Goal: Transaction & Acquisition: Purchase product/service

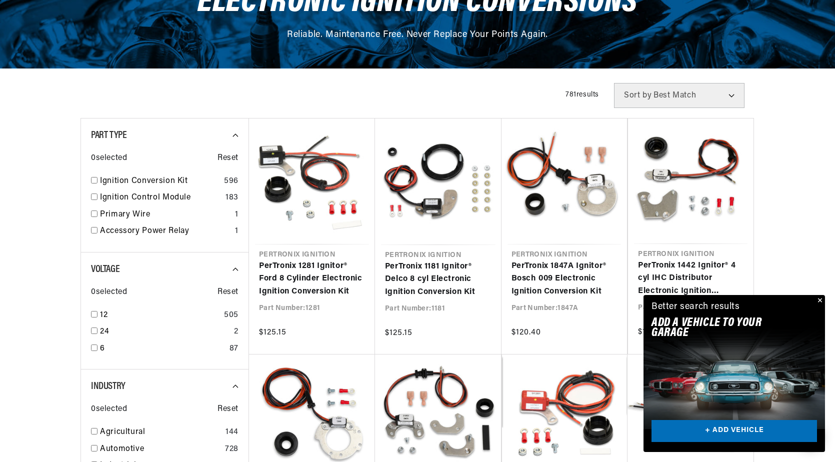
click at [818, 299] on button "Close" at bounding box center [819, 301] width 12 height 12
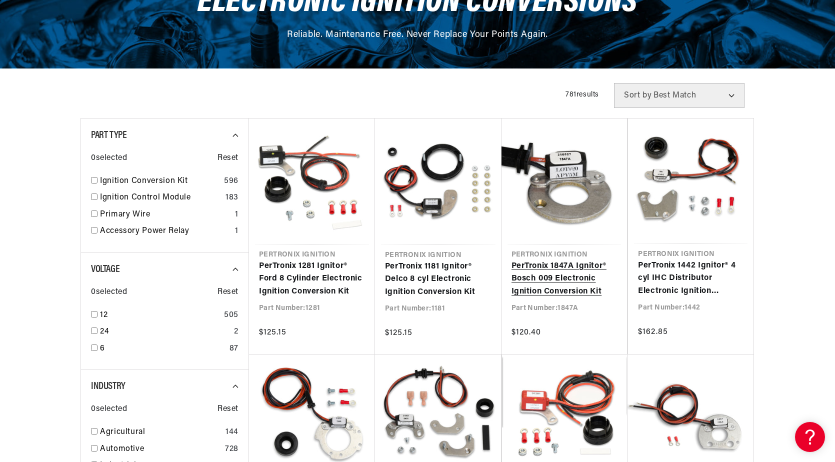
scroll to position [0, 303]
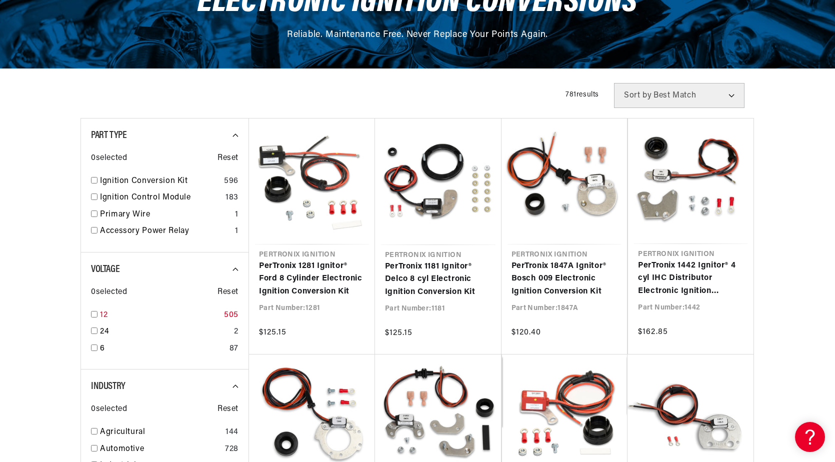
click at [92, 314] on input "checkbox" at bounding box center [94, 314] width 6 height 6
checkbox input "true"
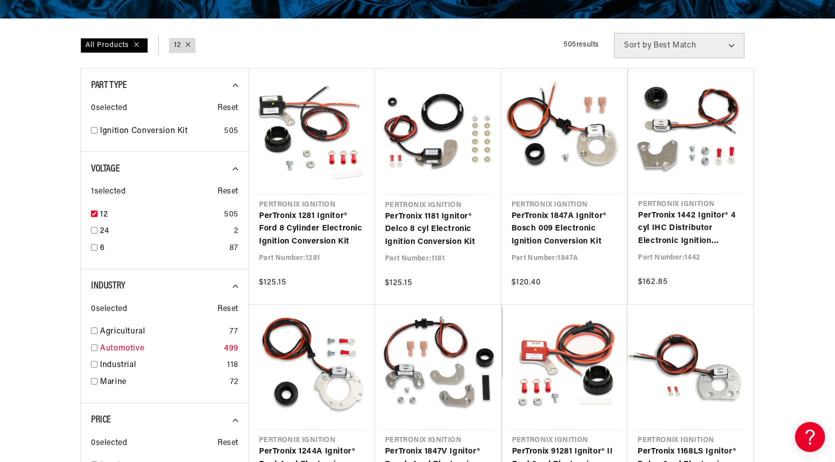
click at [95, 349] on input "checkbox" at bounding box center [94, 347] width 6 height 6
checkbox input "true"
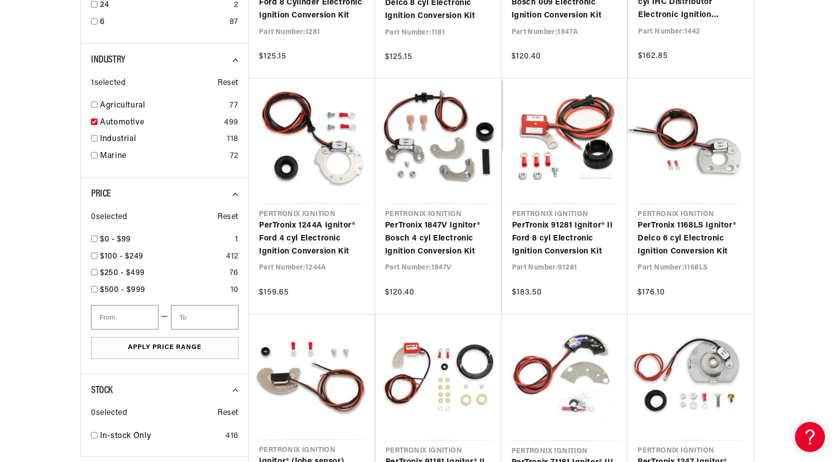
scroll to position [450, 0]
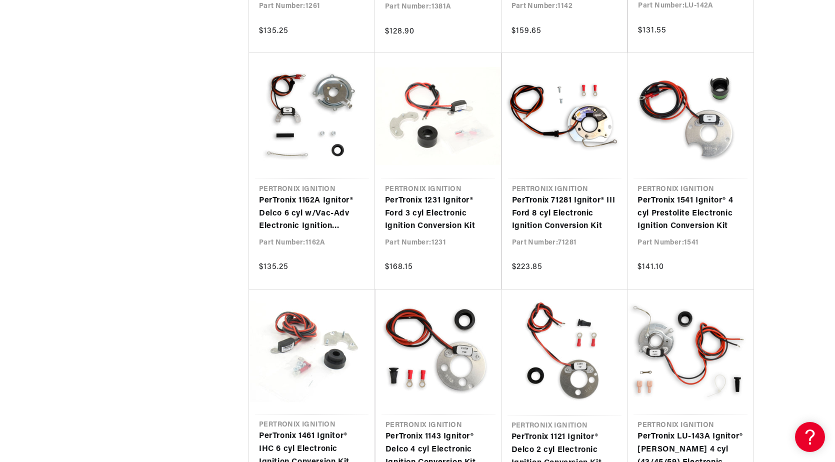
scroll to position [1200, 0]
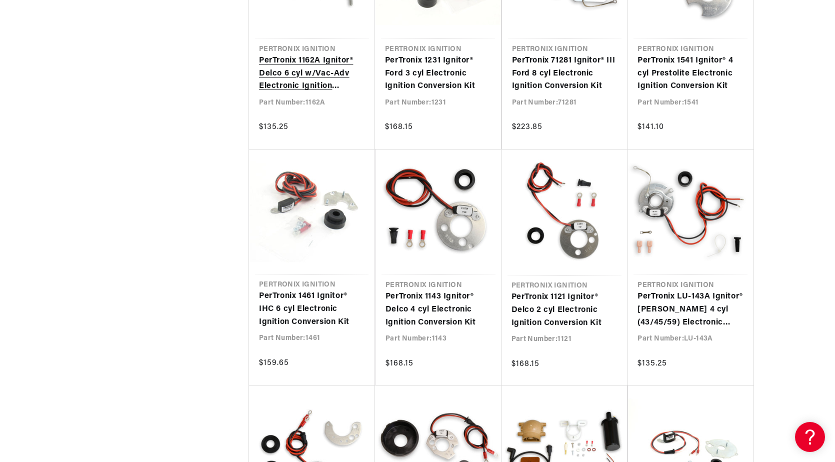
scroll to position [0, 303]
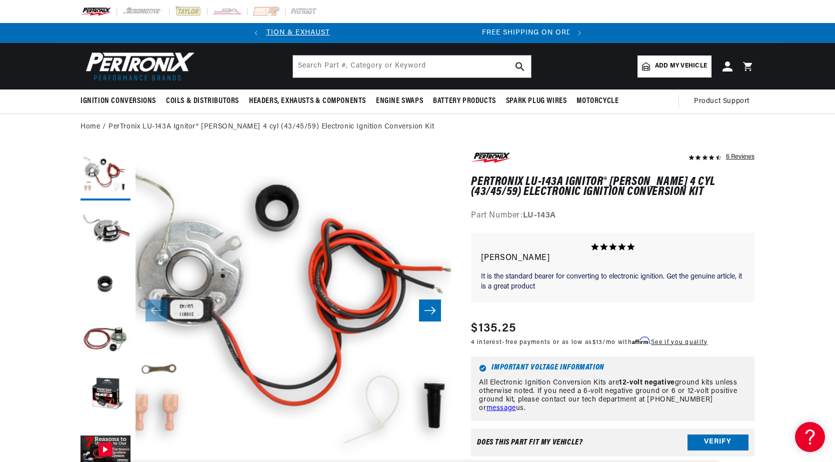
scroll to position [0, 303]
click at [109, 225] on button "Load image 2 in gallery view" at bounding box center [105, 230] width 50 height 50
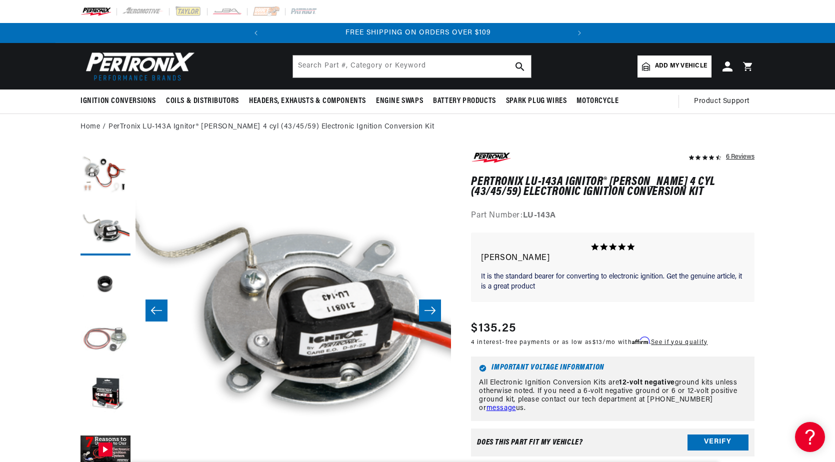
click at [106, 337] on button "Load image 4 in gallery view" at bounding box center [105, 340] width 50 height 50
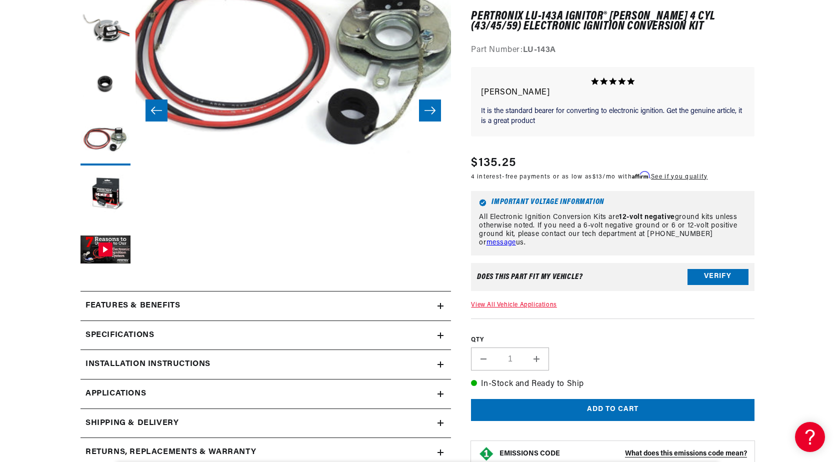
click at [521, 303] on link "View All Vehicle Applications" at bounding box center [513, 305] width 85 height 6
click at [100, 187] on button "Load image 5 in gallery view" at bounding box center [105, 195] width 50 height 50
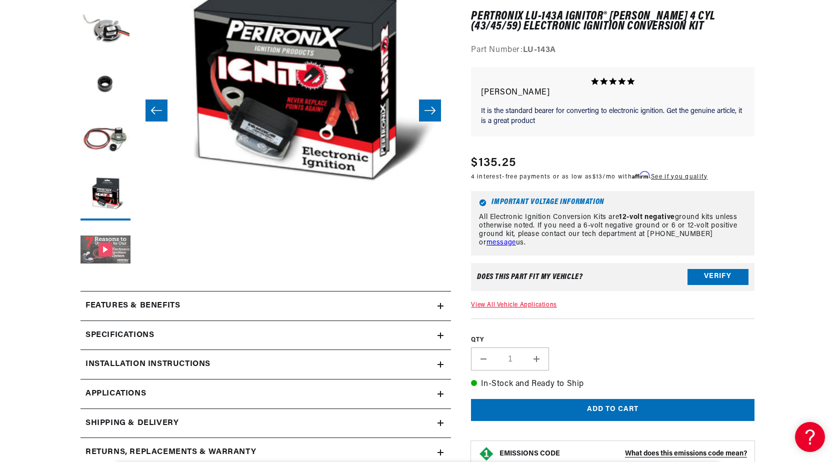
click at [118, 240] on button "Gallery Viewer" at bounding box center [105, 250] width 50 height 50
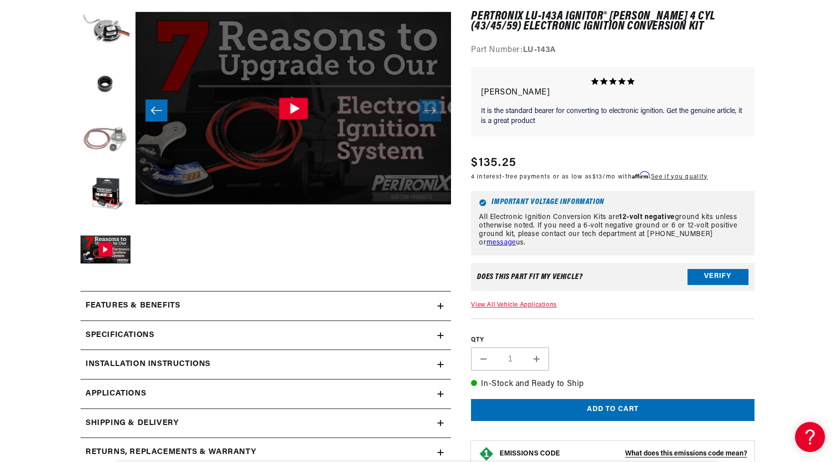
click at [116, 133] on button "Load image 4 in gallery view" at bounding box center [105, 140] width 50 height 50
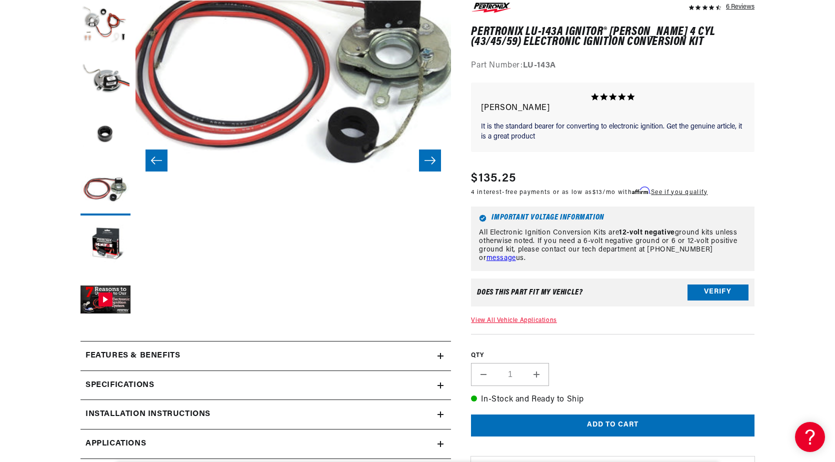
click at [439, 353] on icon at bounding box center [440, 356] width 6 height 6
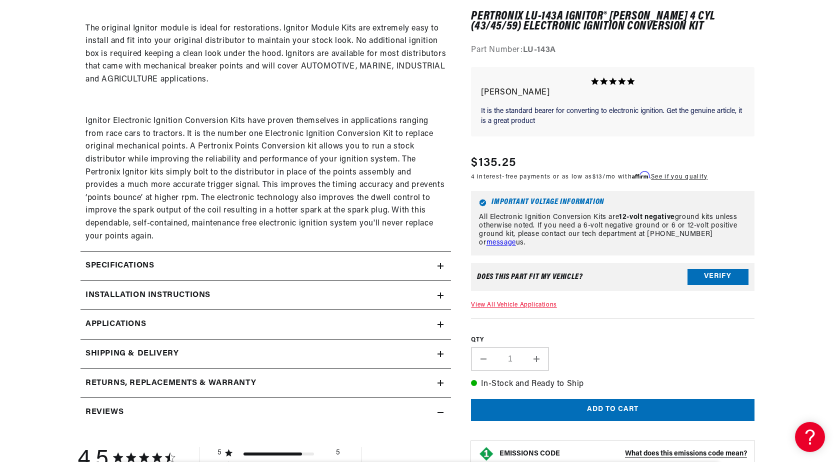
scroll to position [0, 303]
click at [440, 265] on icon at bounding box center [440, 266] width 6 height 6
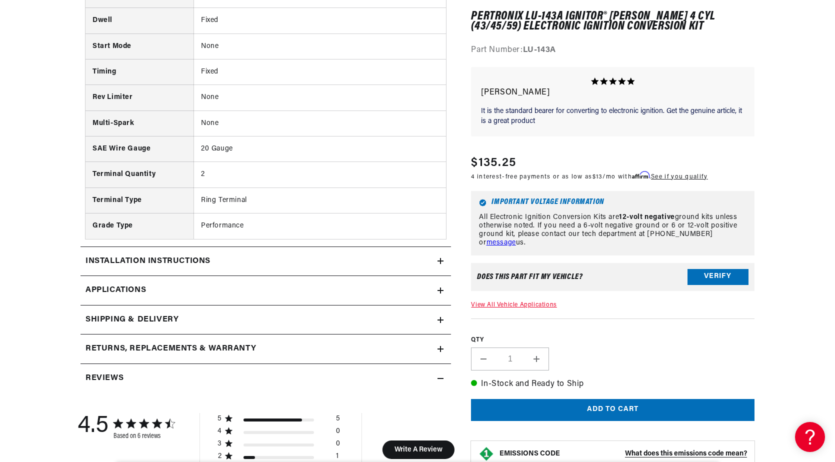
scroll to position [1100, 0]
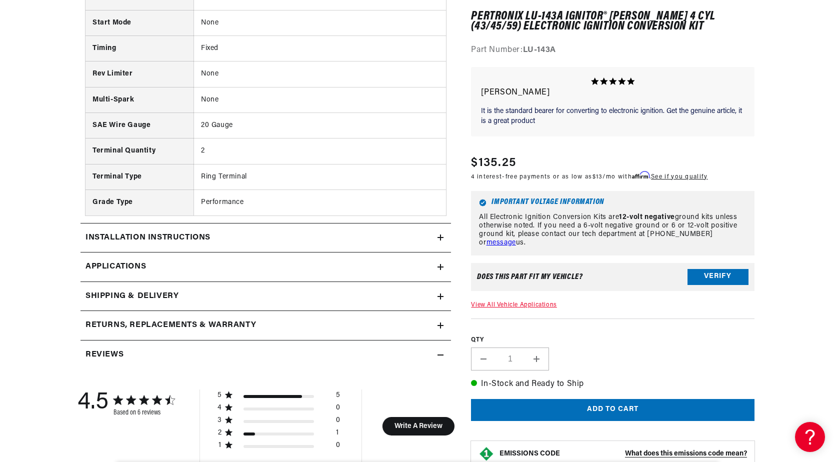
click at [439, 238] on icon at bounding box center [440, 237] width 6 height 6
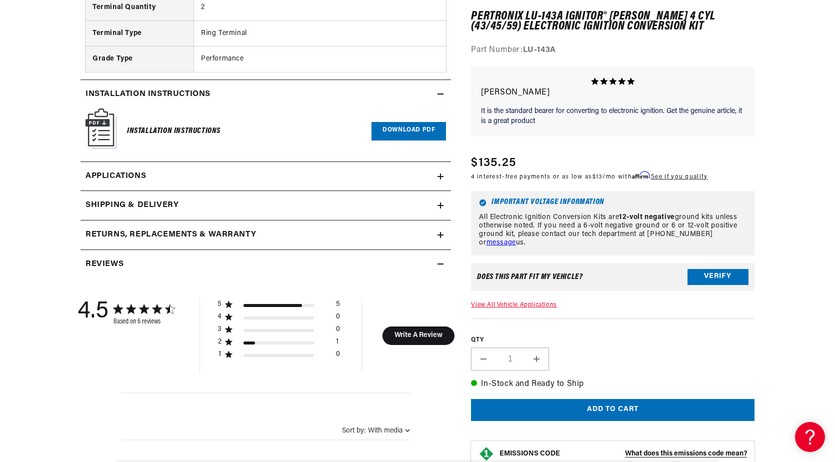
scroll to position [1250, 0]
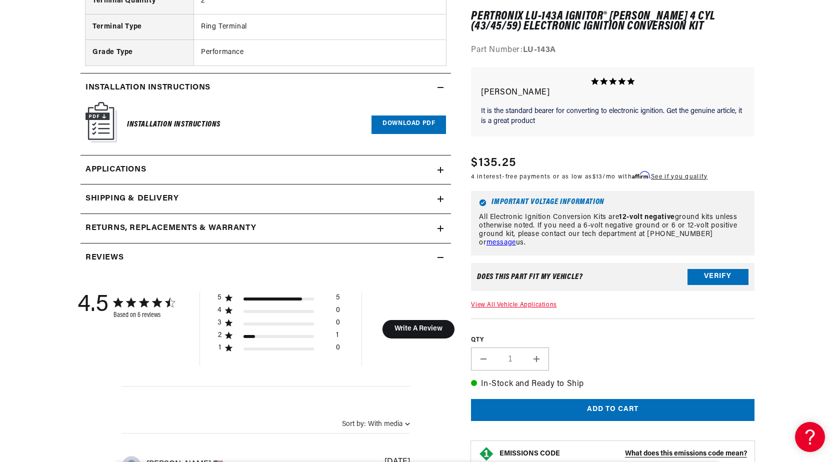
click at [439, 256] on icon at bounding box center [440, 257] width 6 height 6
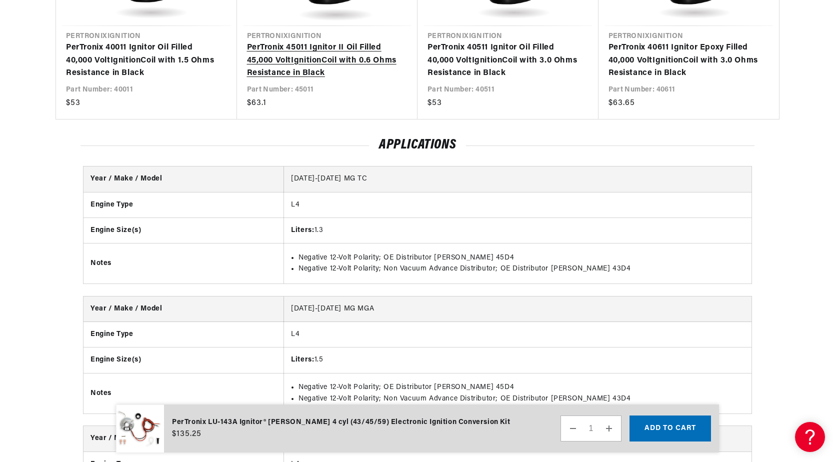
scroll to position [0, 303]
